Goal: Information Seeking & Learning: Find specific page/section

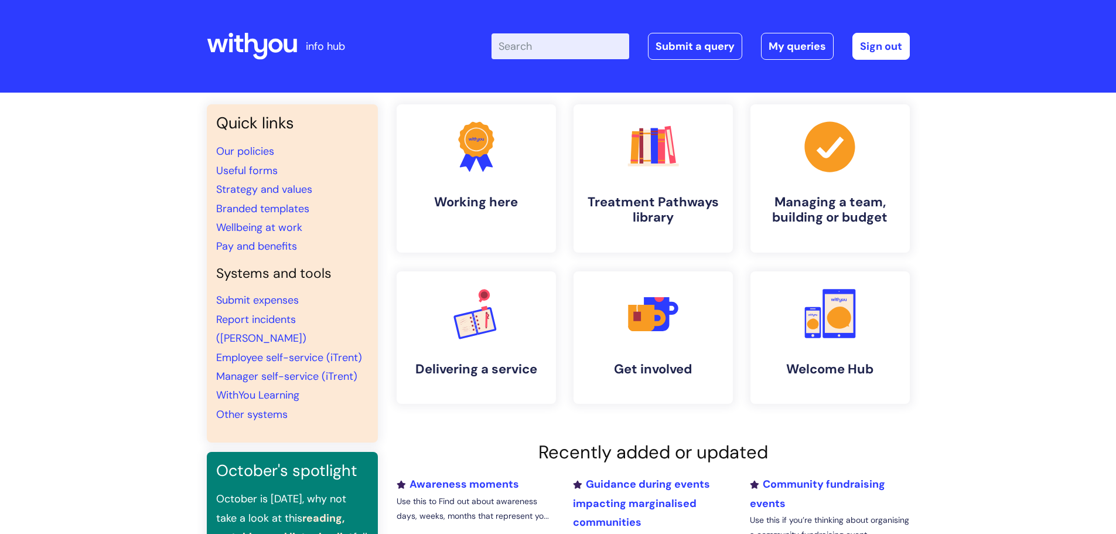
click at [520, 49] on input "Enter your search term here..." at bounding box center [561, 46] width 138 height 26
type input "[PERSON_NAME]"
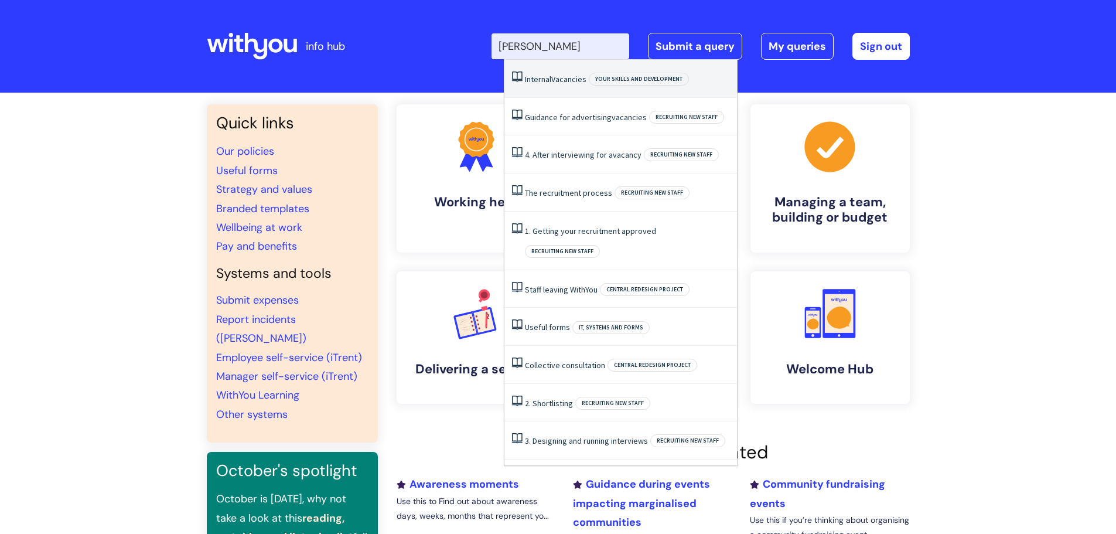
click at [568, 73] on li "Internal Vacancies Your skills and development" at bounding box center [621, 79] width 233 height 38
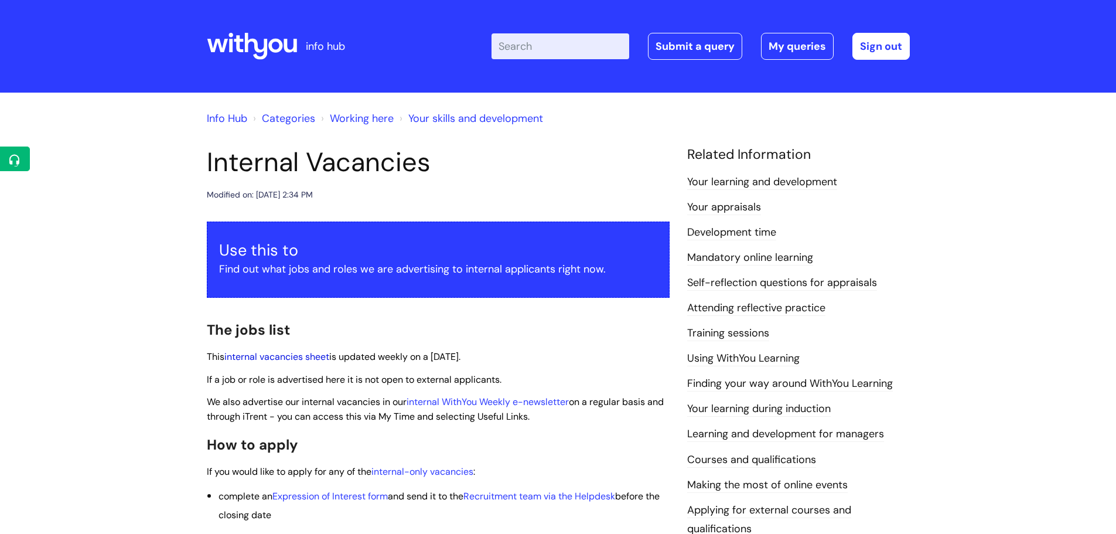
click at [307, 357] on link "internal vacancies sheet" at bounding box center [276, 356] width 105 height 12
